Goal: Task Accomplishment & Management: Manage account settings

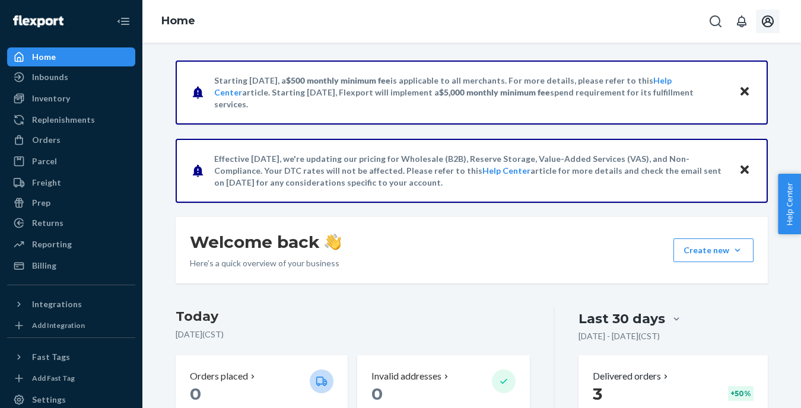
click at [771, 23] on icon "Open account menu" at bounding box center [768, 21] width 14 height 14
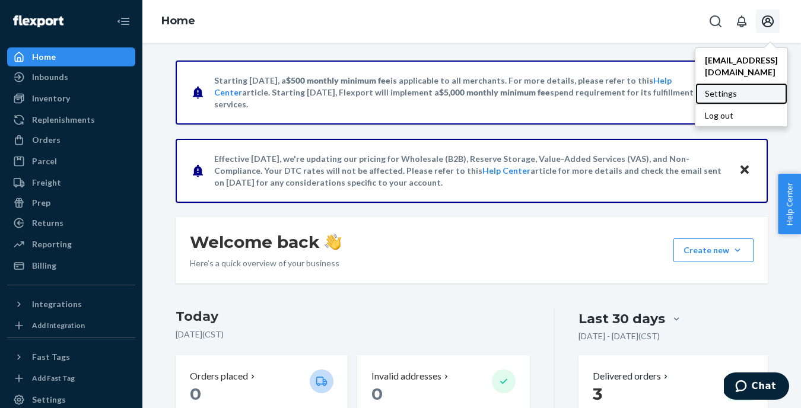
click at [700, 87] on div "Settings" at bounding box center [742, 93] width 92 height 21
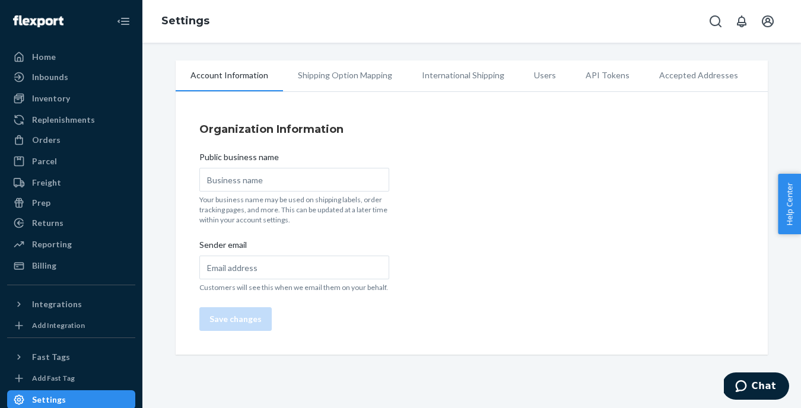
type input "Wellhistic"
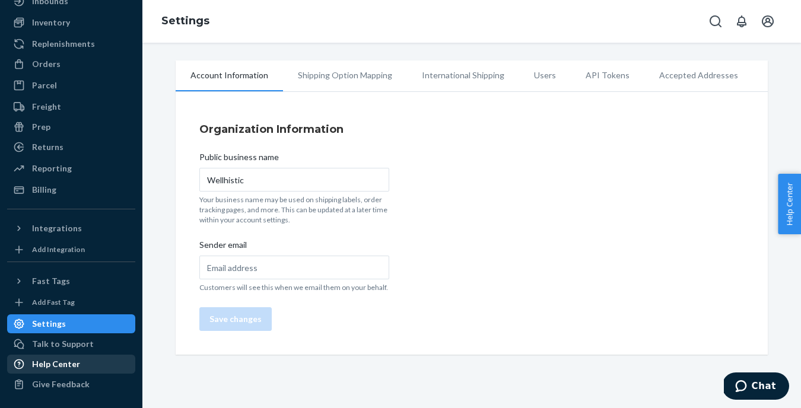
click at [66, 358] on div "Help Center" at bounding box center [56, 364] width 48 height 12
click at [765, 388] on span "Chat" at bounding box center [764, 386] width 24 height 11
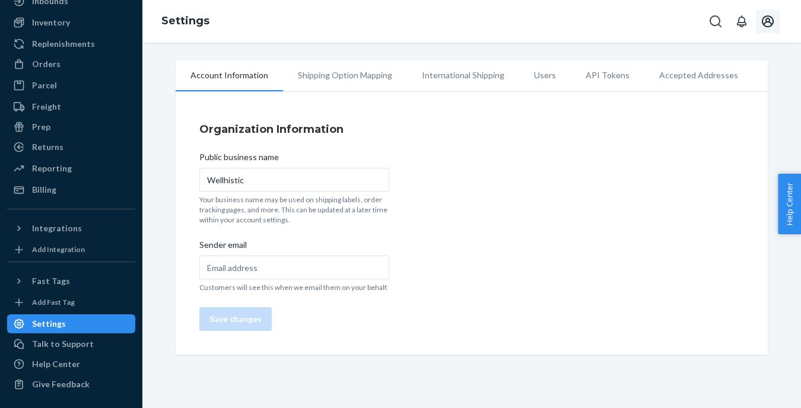
click at [768, 21] on icon "Open account menu" at bounding box center [768, 21] width 12 height 12
click at [427, 280] on div "Organization Information Public business name Wellhistic Your business name may…" at bounding box center [472, 226] width 592 height 257
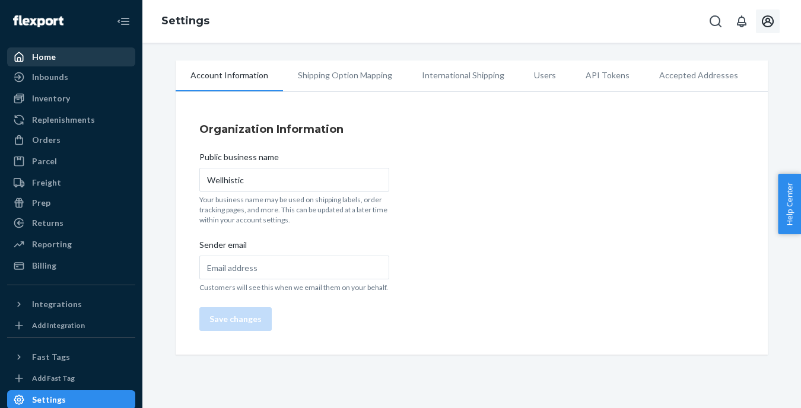
click at [62, 53] on div "Home" at bounding box center [71, 57] width 126 height 17
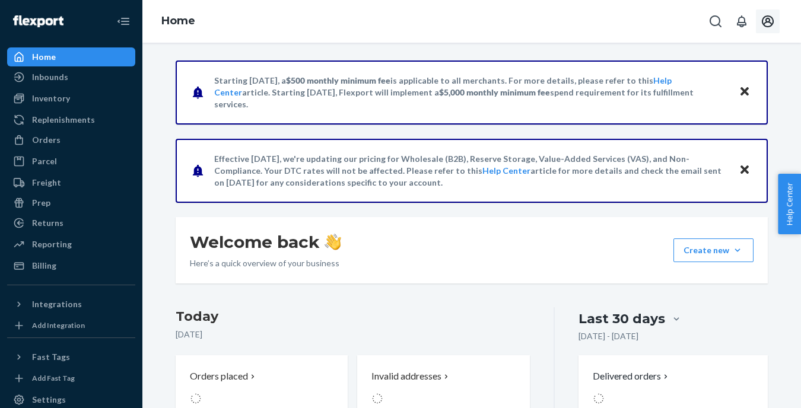
click at [768, 23] on icon "Open account menu" at bounding box center [768, 21] width 14 height 14
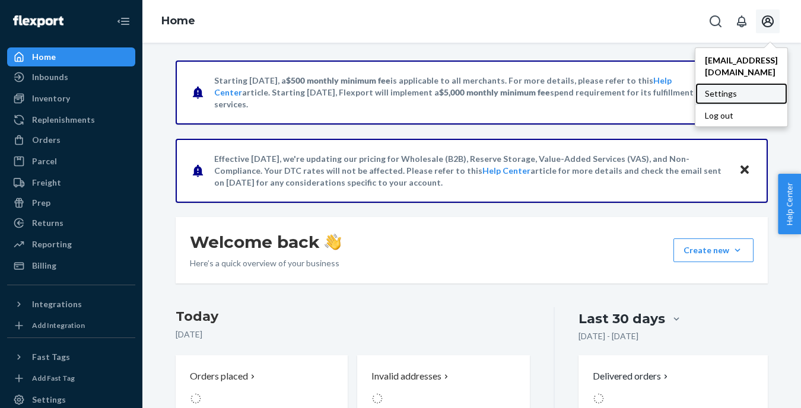
click at [700, 83] on div "Settings" at bounding box center [742, 93] width 92 height 21
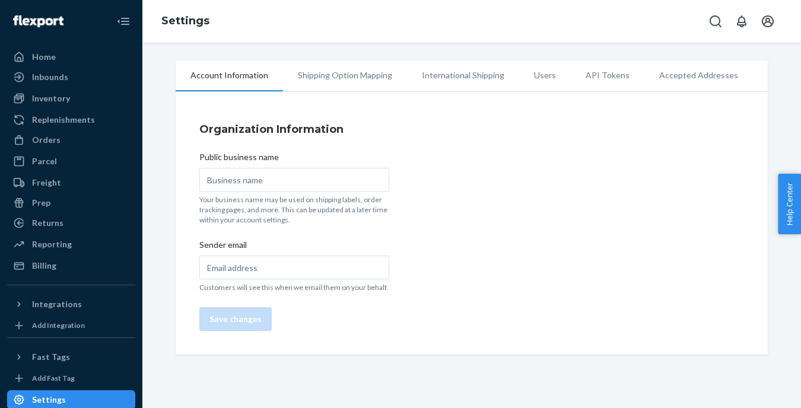
type input "Wellhistic"
click at [530, 72] on li "Users" at bounding box center [545, 76] width 52 height 30
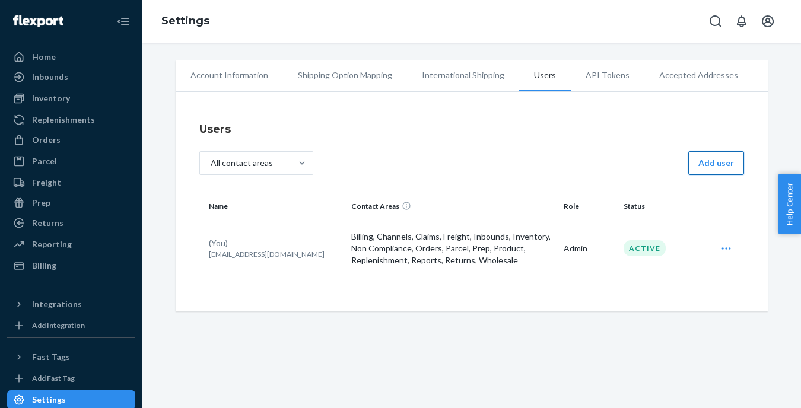
click at [725, 155] on button "Add user" at bounding box center [716, 163] width 56 height 24
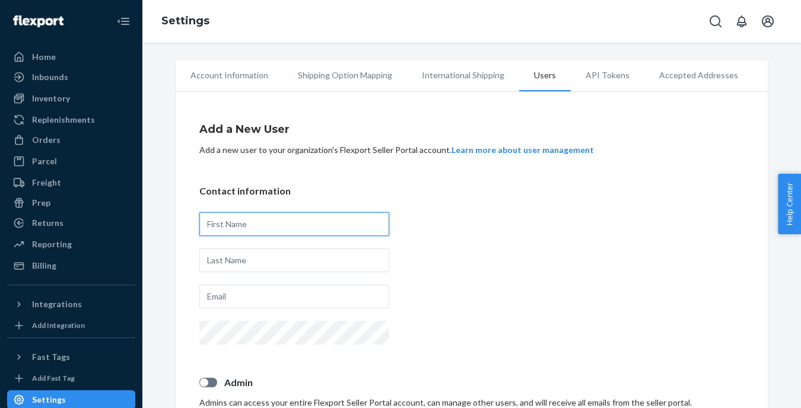
click at [267, 226] on input "text" at bounding box center [294, 224] width 190 height 24
type input "[PERSON_NAME]"
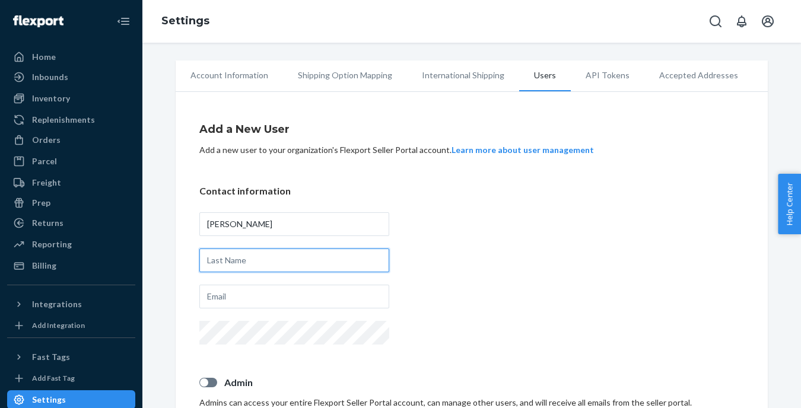
click at [253, 257] on input "text" at bounding box center [294, 261] width 190 height 24
type input "a"
type input "[PERSON_NAME]"
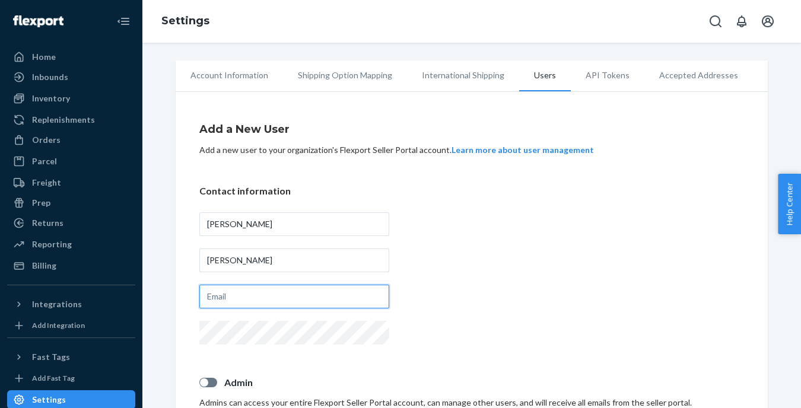
click at [257, 295] on input "text" at bounding box center [294, 297] width 190 height 24
type input "[EMAIL_ADDRESS][DOMAIN_NAME]"
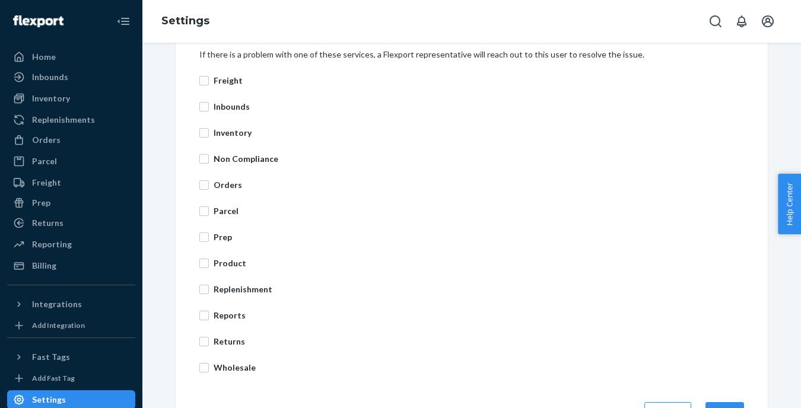
scroll to position [451, 0]
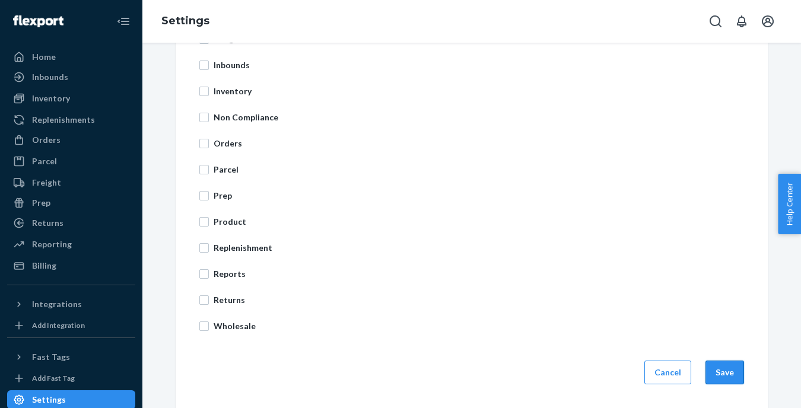
click at [729, 375] on button "Save" at bounding box center [725, 373] width 39 height 24
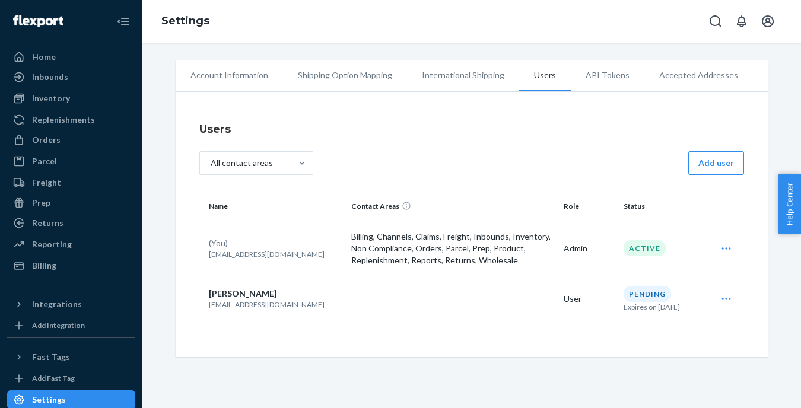
click at [716, 294] on div "Resend invite [PERSON_NAME]" at bounding box center [726, 299] width 31 height 24
click at [672, 331] on span "Resend invite" at bounding box center [672, 328] width 74 height 8
